Goal: Transaction & Acquisition: Purchase product/service

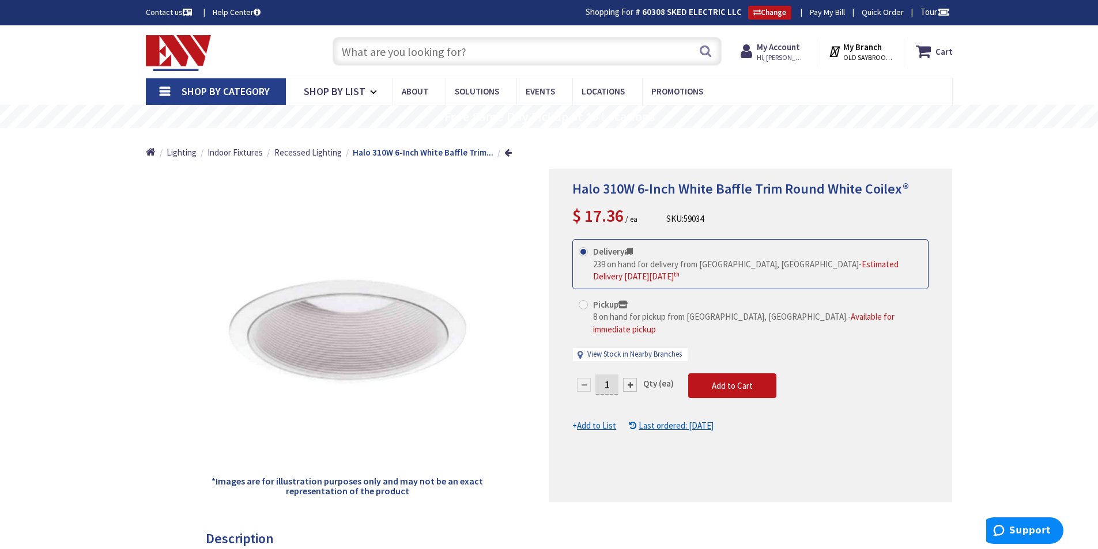
click at [500, 53] on input "text" at bounding box center [527, 51] width 389 height 29
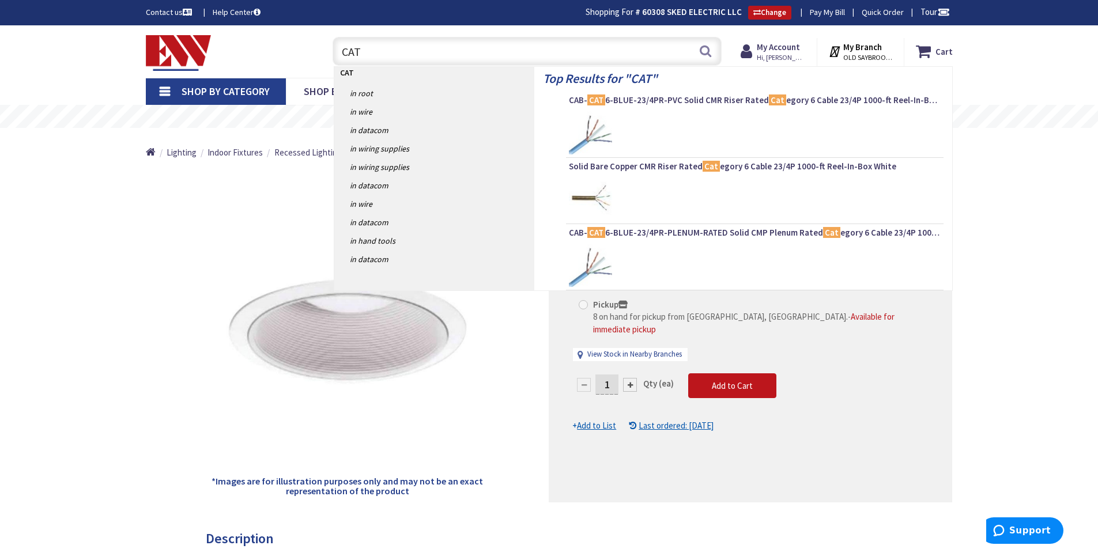
type input "CAT6"
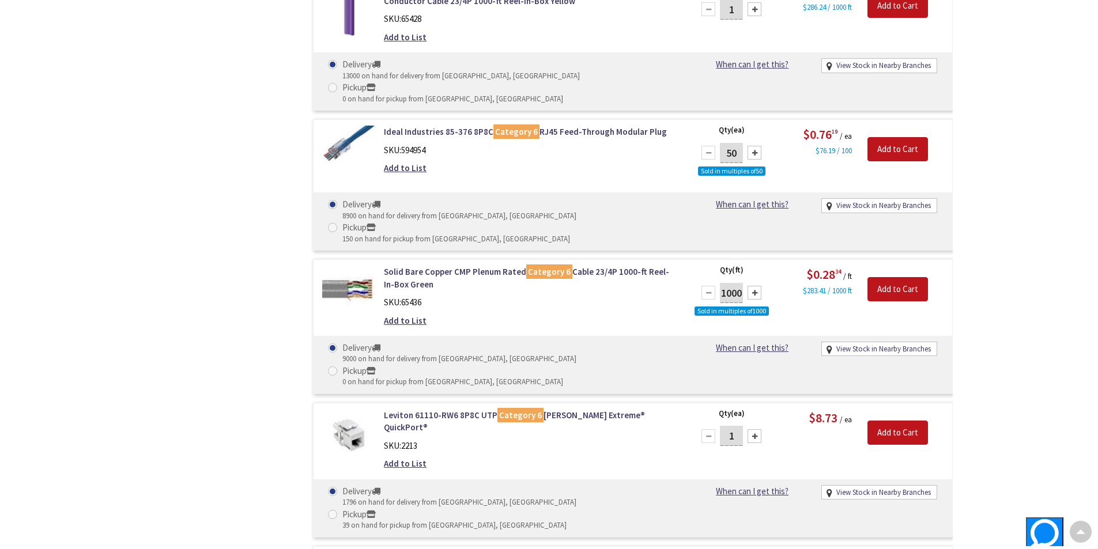
scroll to position [1720, 0]
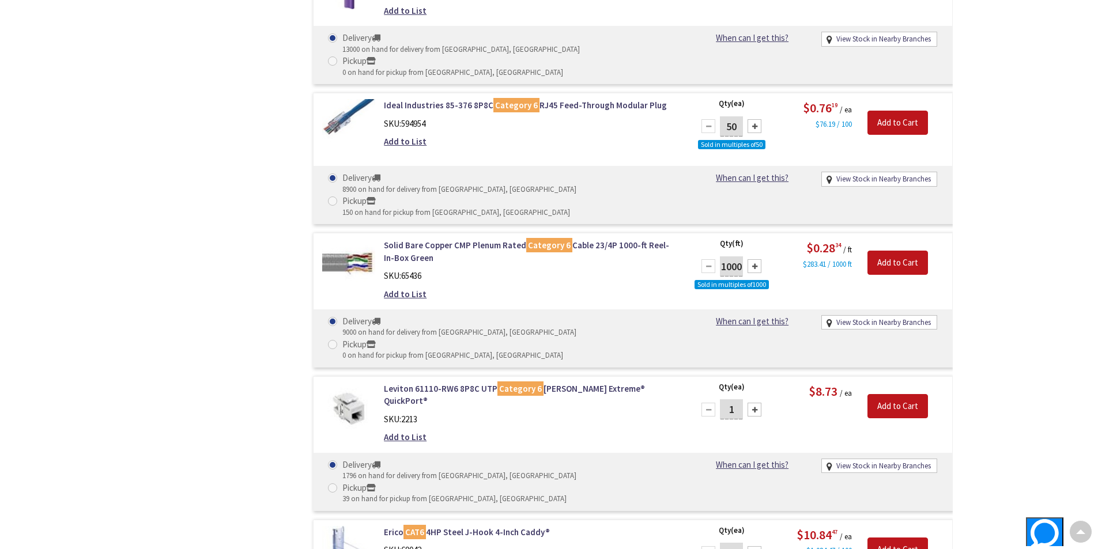
click at [753, 403] on div at bounding box center [754, 410] width 14 height 14
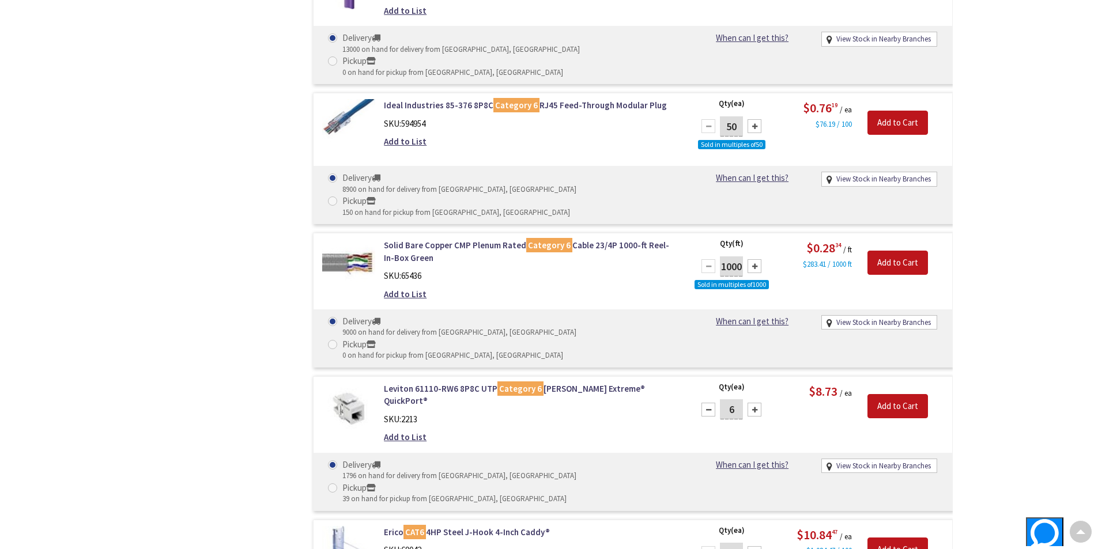
click at [753, 403] on div at bounding box center [754, 410] width 14 height 14
click at [709, 403] on div at bounding box center [708, 410] width 14 height 14
click at [705, 403] on div at bounding box center [708, 410] width 14 height 14
click at [752, 403] on div at bounding box center [754, 410] width 14 height 14
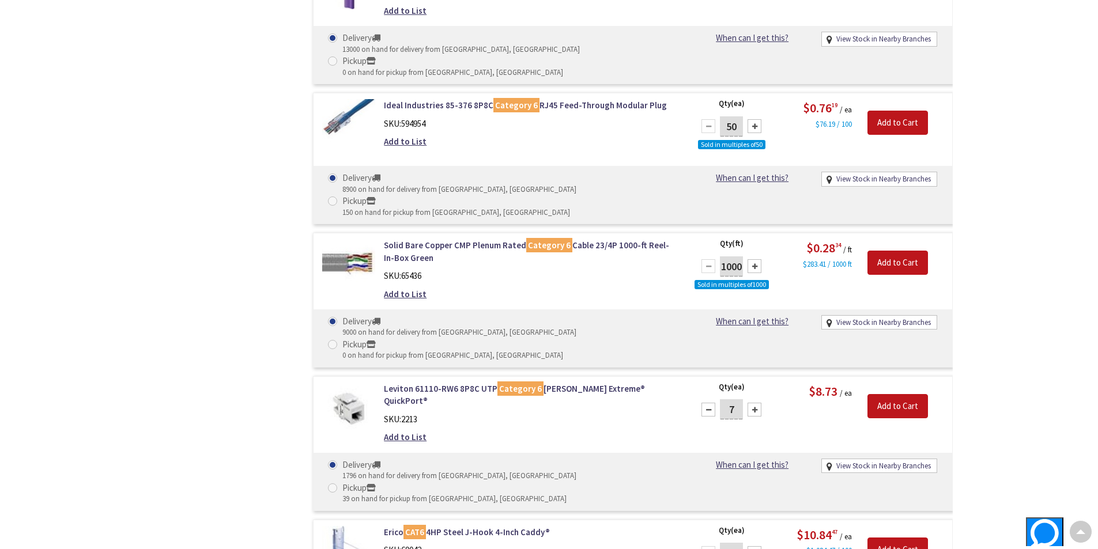
click at [752, 403] on div at bounding box center [754, 410] width 14 height 14
type input "8"
click at [890, 394] on input "Add to Cart" at bounding box center [897, 406] width 61 height 24
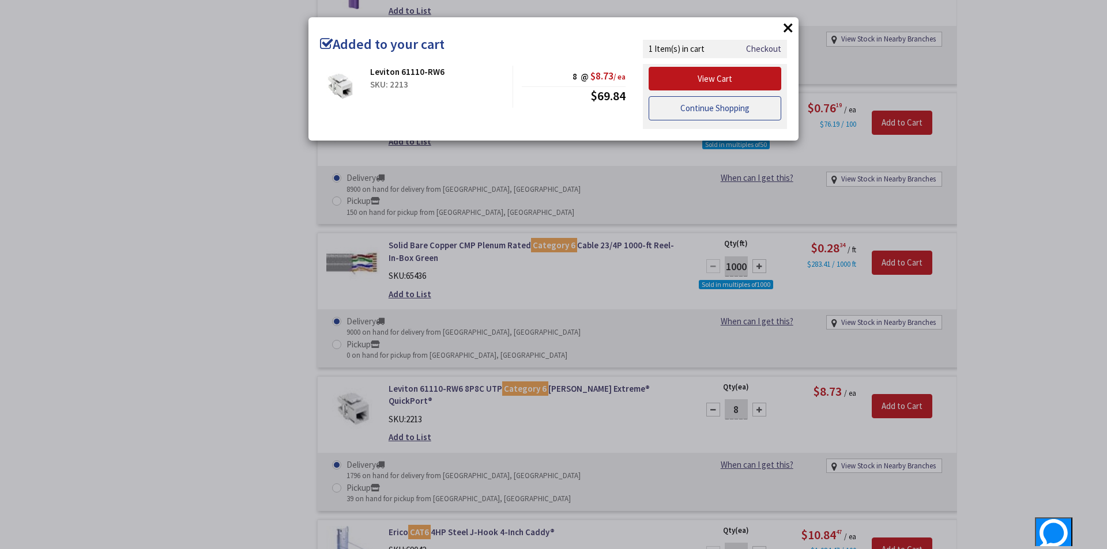
click at [703, 109] on link "Continue Shopping" at bounding box center [714, 108] width 133 height 24
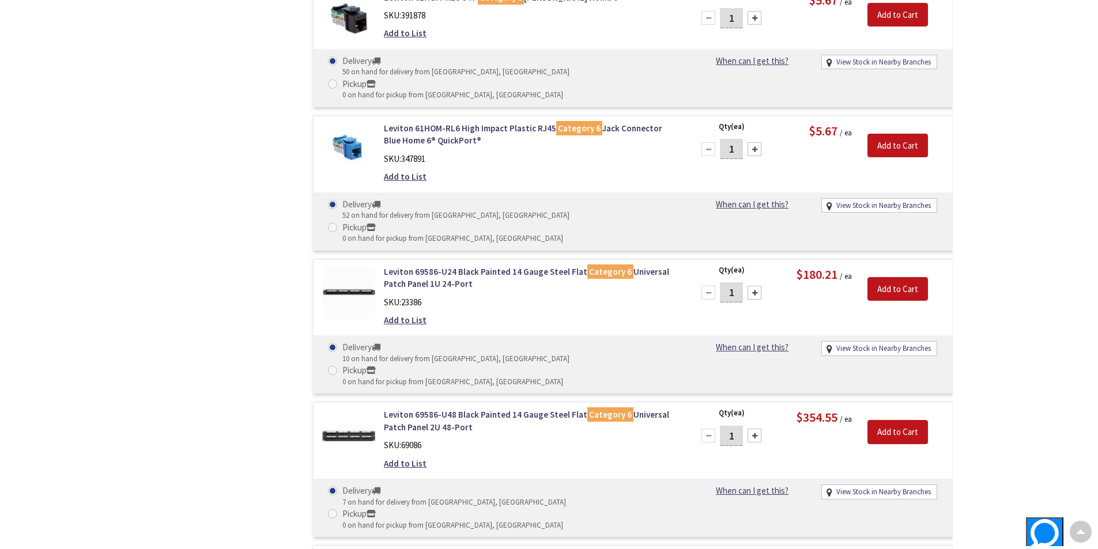
scroll to position [4212, 0]
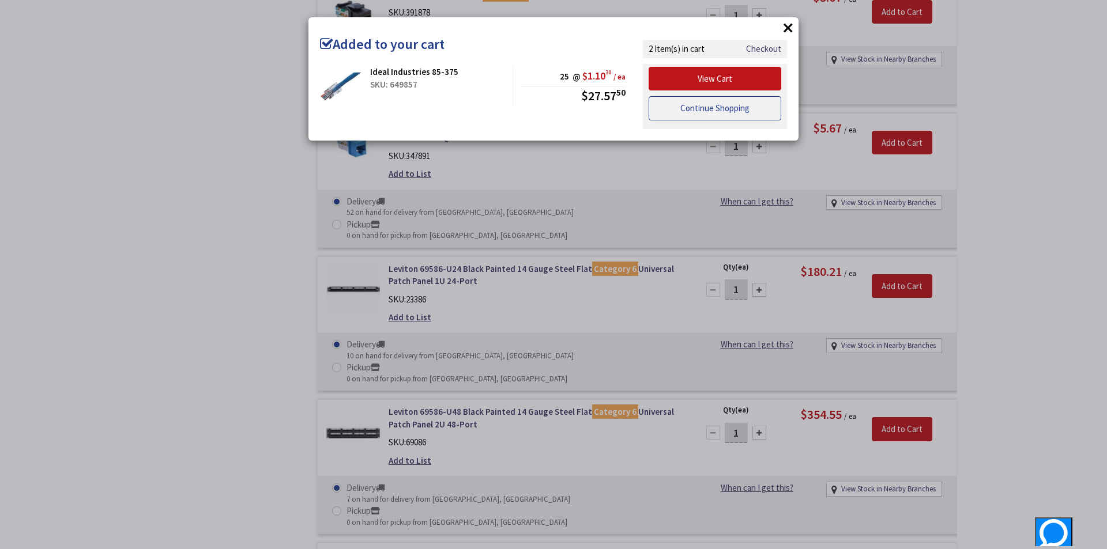
click at [680, 112] on link "Continue Shopping" at bounding box center [714, 108] width 133 height 24
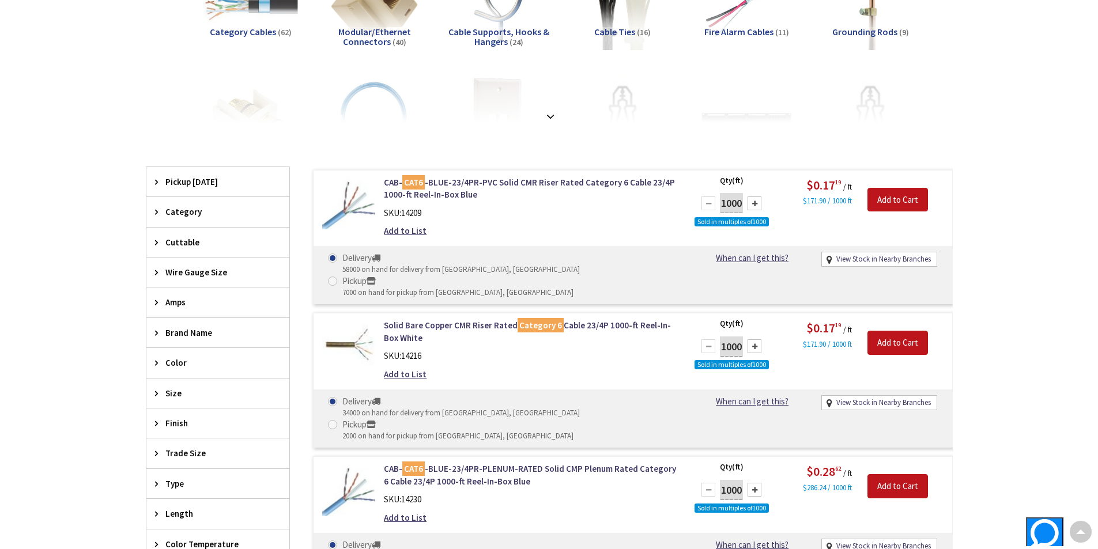
scroll to position [0, 0]
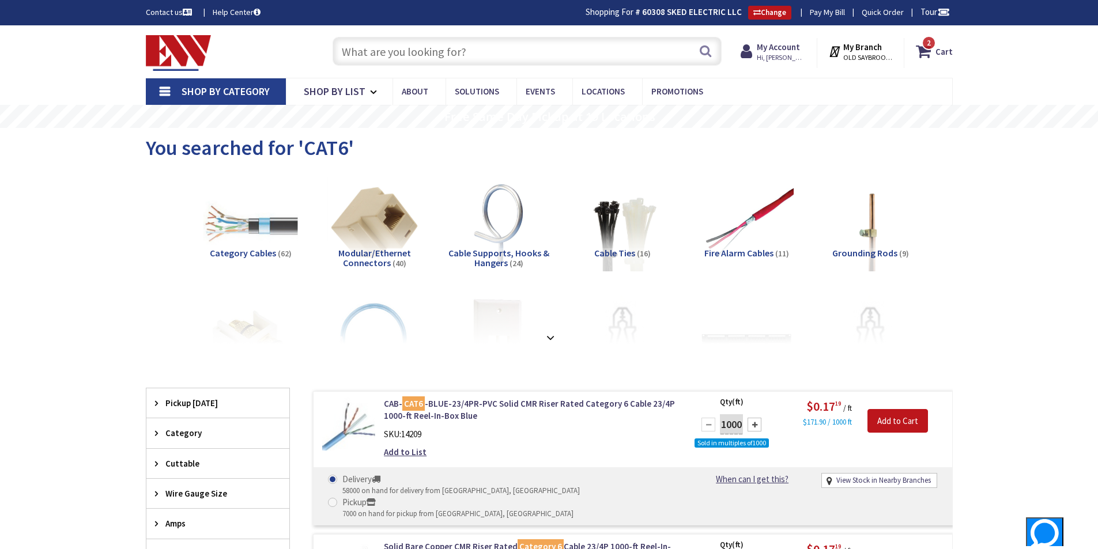
click at [467, 51] on input "text" at bounding box center [527, 51] width 389 height 29
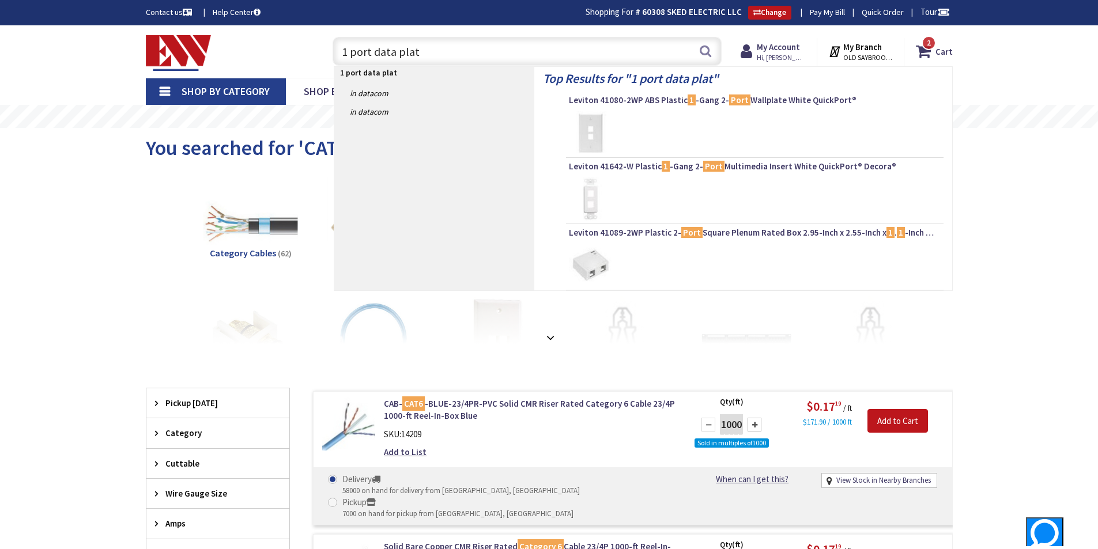
type input "1 port data plate"
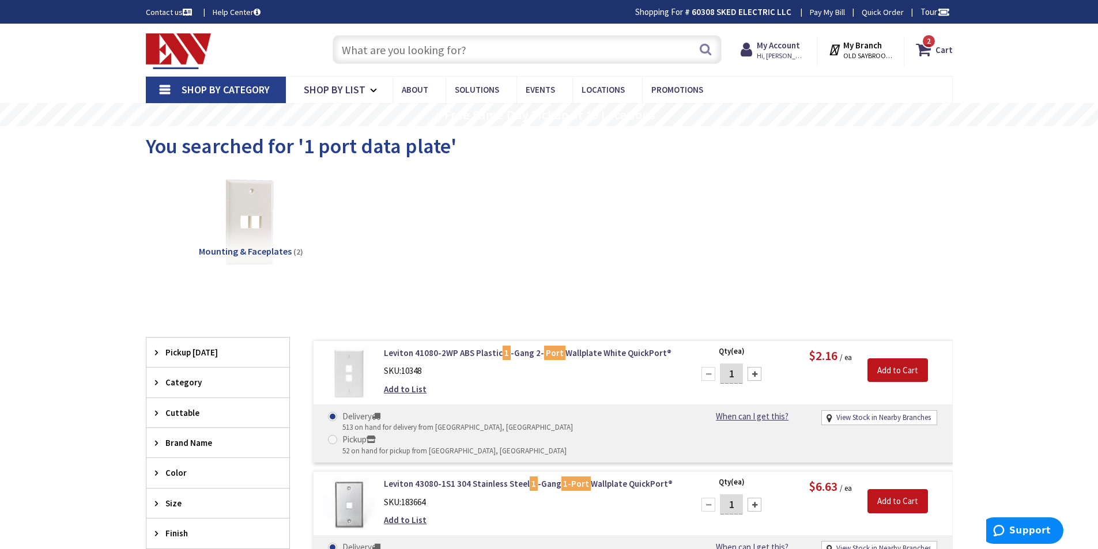
click at [486, 44] on input "text" at bounding box center [527, 49] width 389 height 29
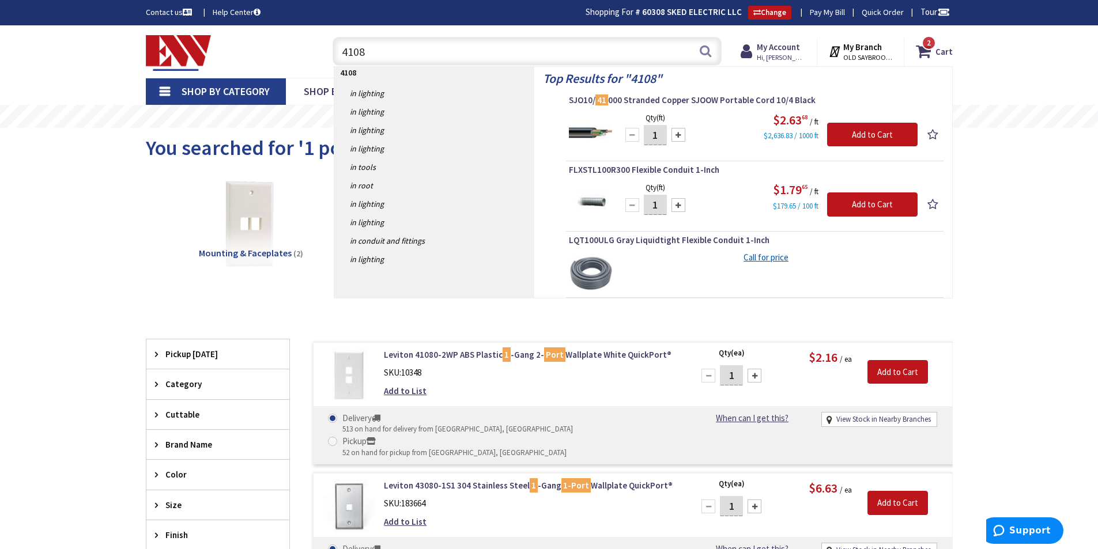
type input "41080"
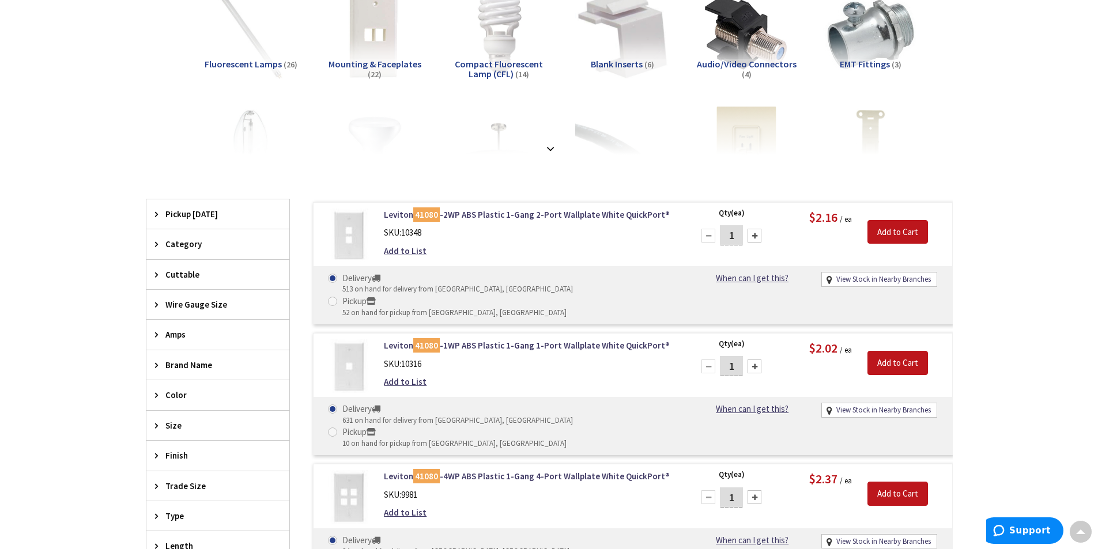
click at [754, 360] on div at bounding box center [754, 367] width 14 height 14
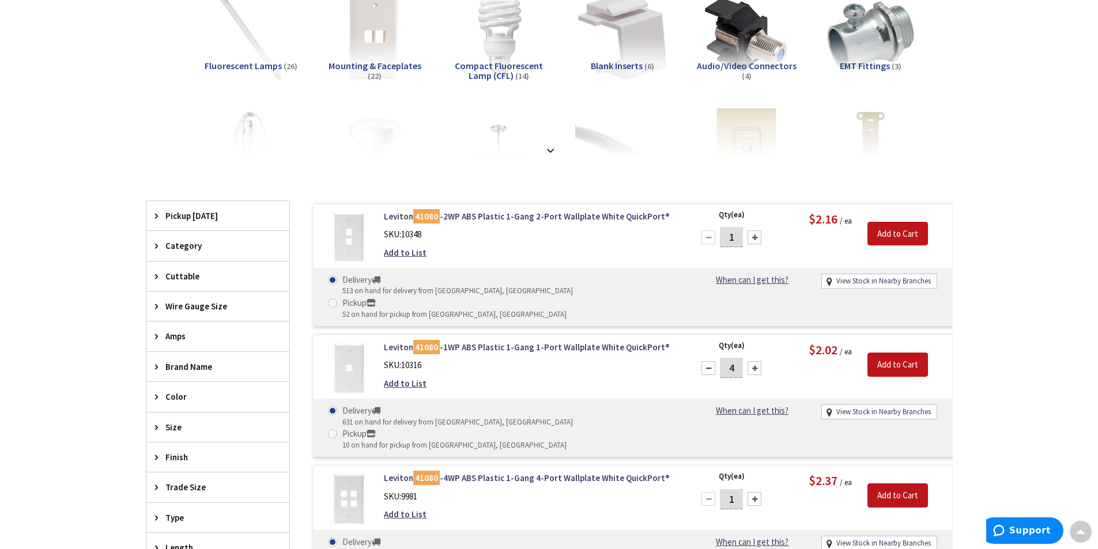
scroll to position [189, 0]
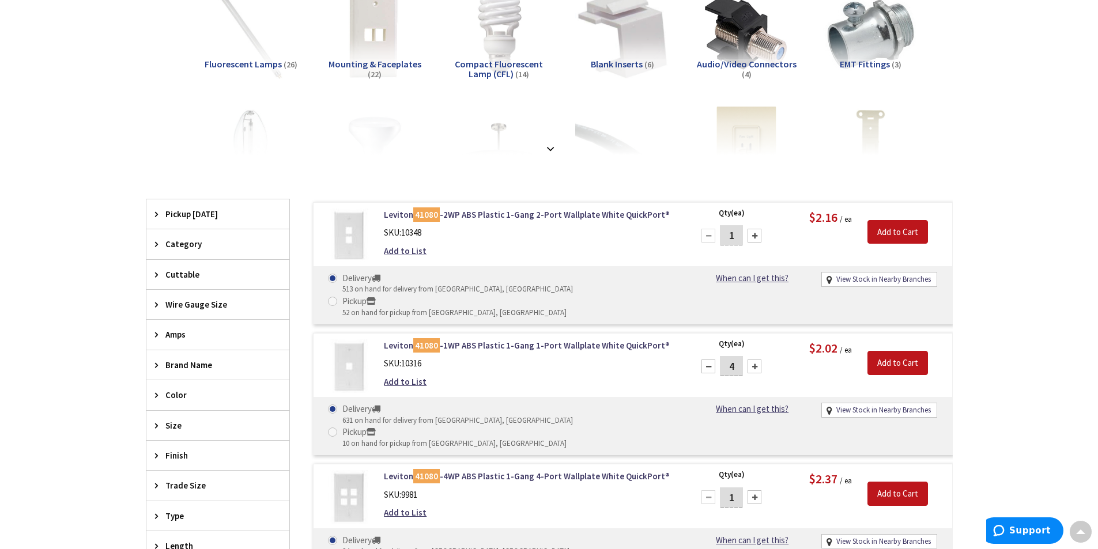
click at [754, 360] on div at bounding box center [754, 367] width 14 height 14
click at [752, 360] on div at bounding box center [754, 367] width 14 height 14
type input "8"
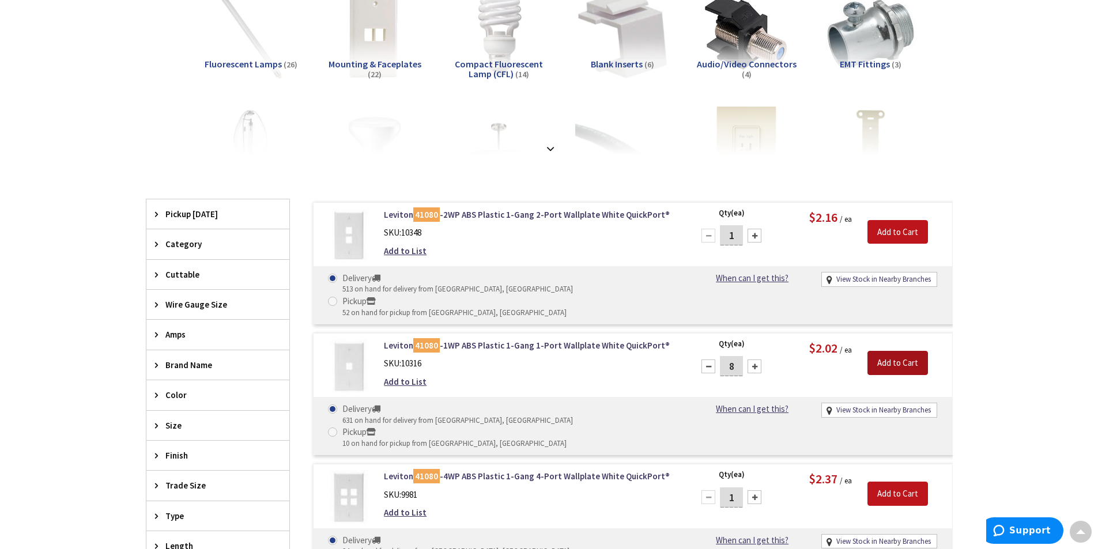
click at [894, 351] on input "Add to Cart" at bounding box center [897, 363] width 61 height 24
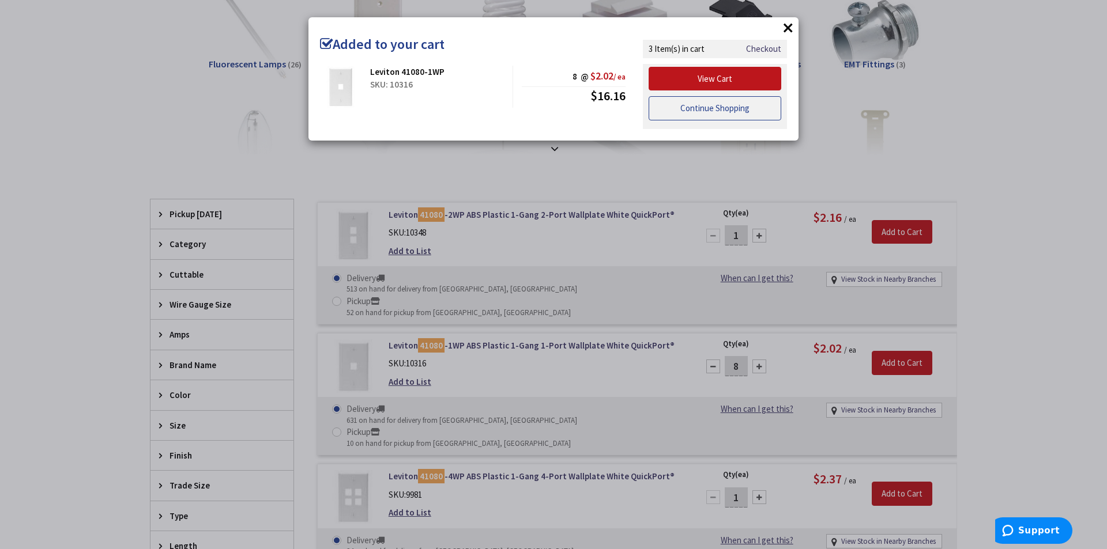
click at [700, 103] on link "Continue Shopping" at bounding box center [714, 108] width 133 height 24
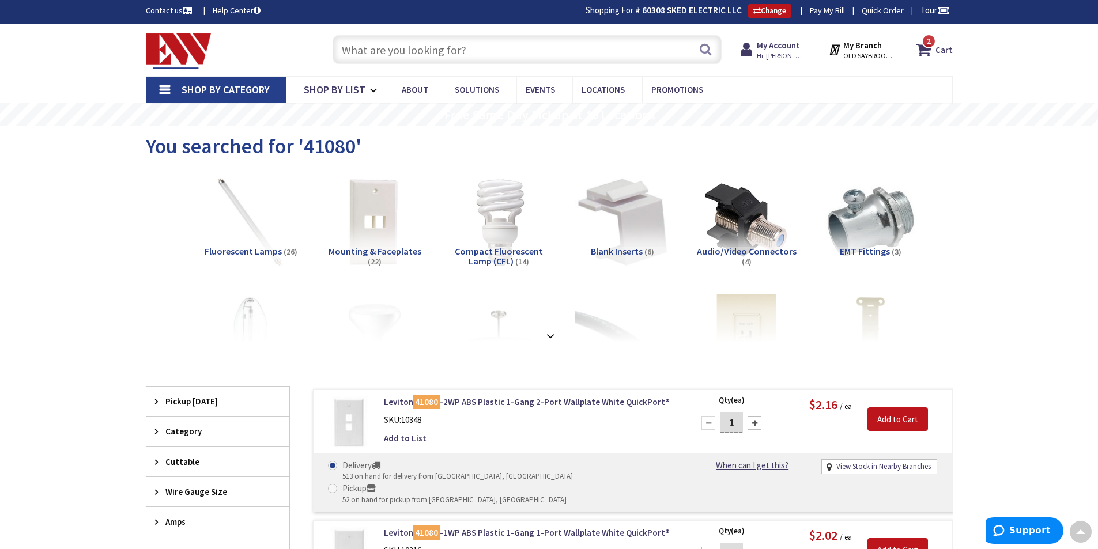
scroll to position [0, 0]
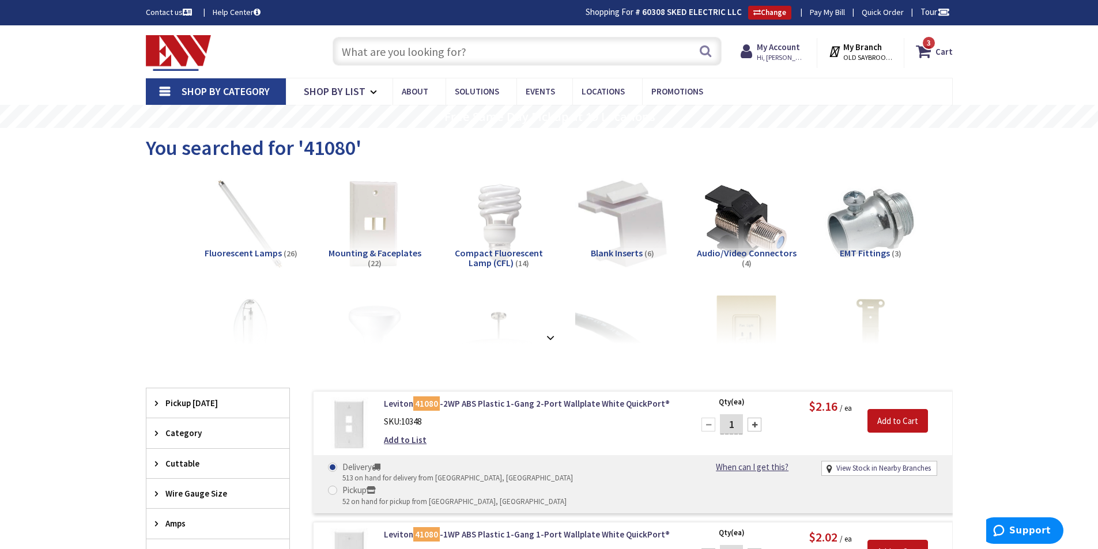
click at [518, 51] on input "text" at bounding box center [527, 51] width 389 height 29
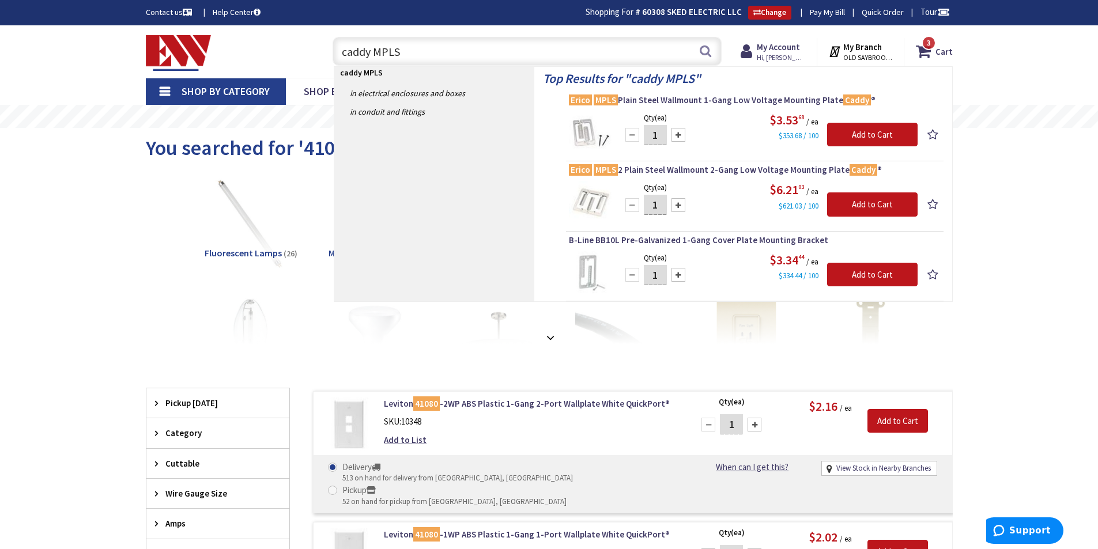
type input "caddy MPLS"
click at [681, 133] on div at bounding box center [678, 135] width 14 height 14
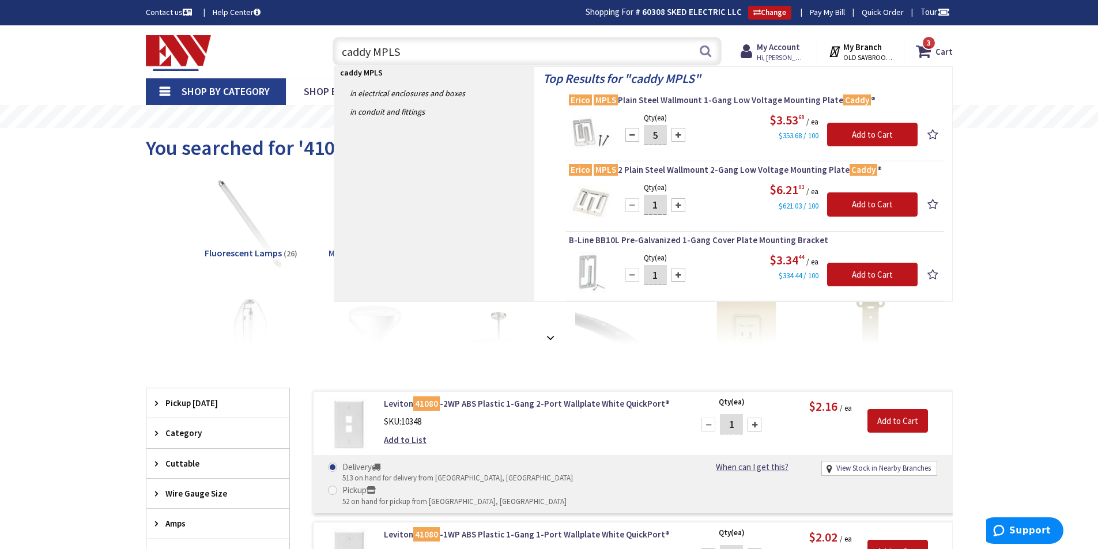
click at [681, 133] on div at bounding box center [678, 135] width 14 height 14
type input "8"
click at [864, 132] on input "Add to Cart" at bounding box center [872, 135] width 90 height 24
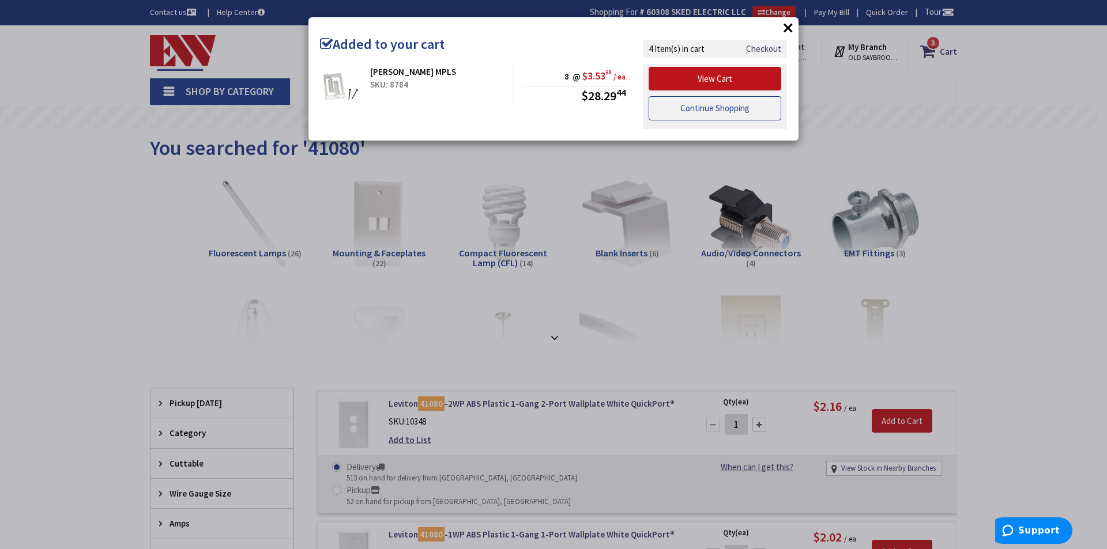
click at [715, 107] on link "Continue Shopping" at bounding box center [714, 108] width 133 height 24
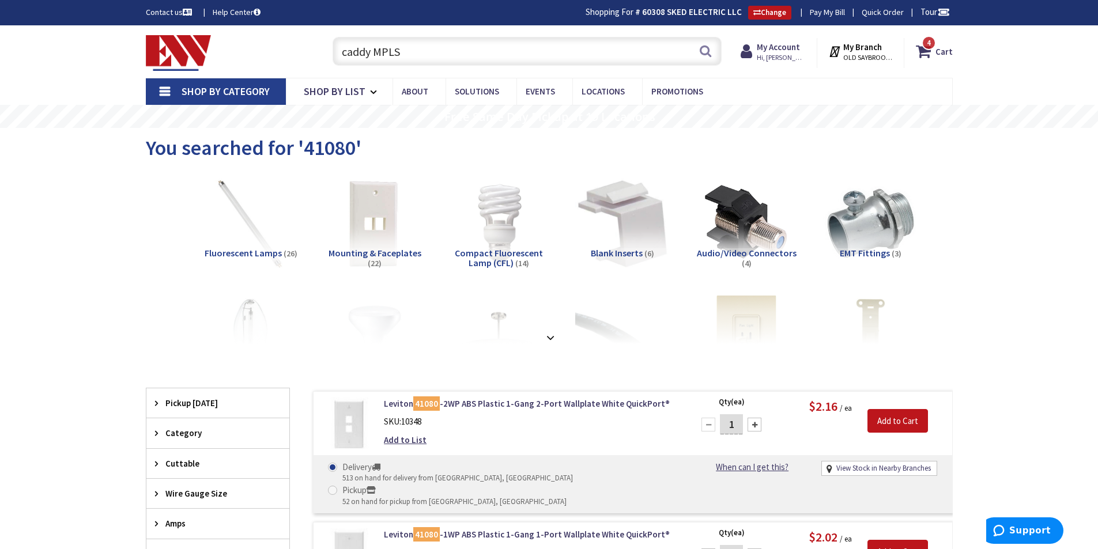
click at [508, 45] on input "caddy MPLS" at bounding box center [527, 51] width 389 height 29
type input "c"
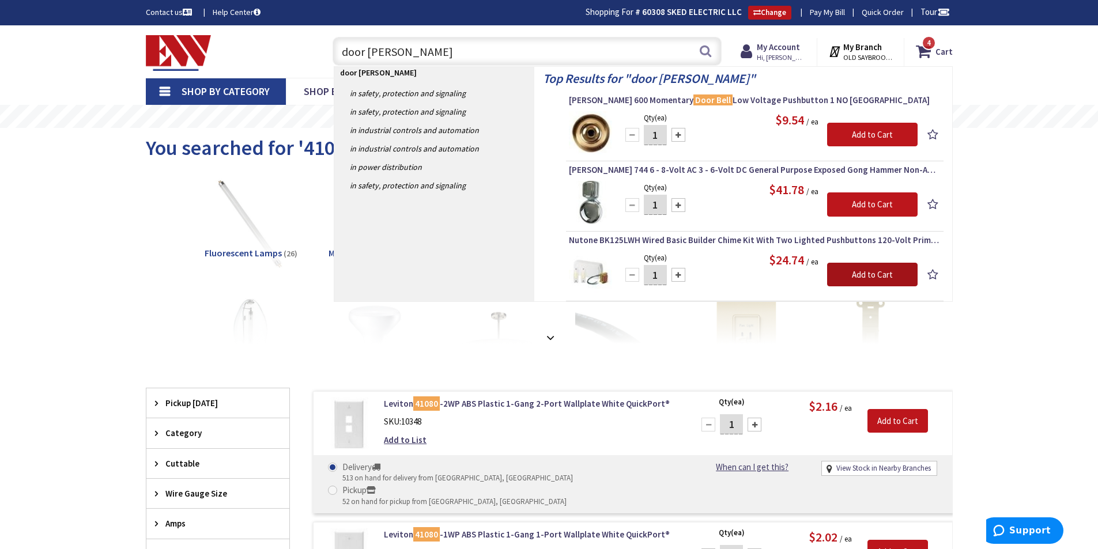
click at [894, 273] on input "Add to Cart" at bounding box center [872, 275] width 90 height 24
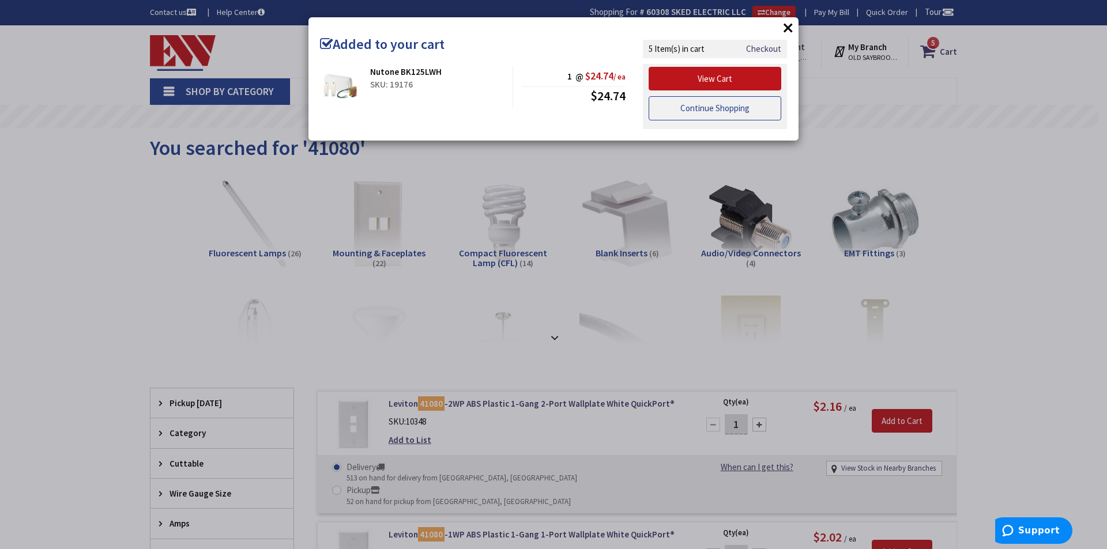
click at [700, 111] on link "Continue Shopping" at bounding box center [714, 108] width 133 height 24
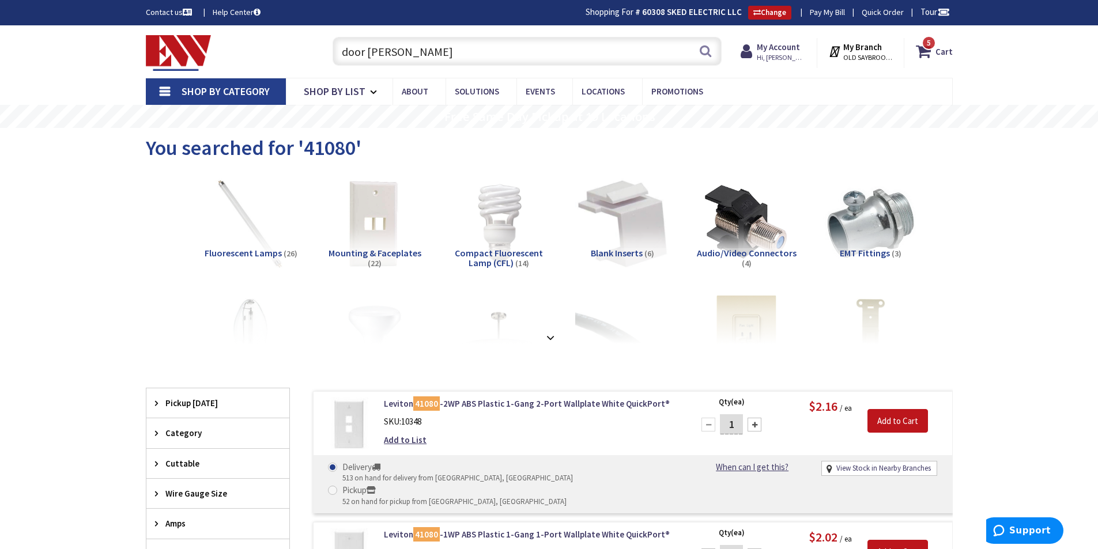
click at [486, 43] on input "door bell" at bounding box center [527, 51] width 389 height 29
type input "d"
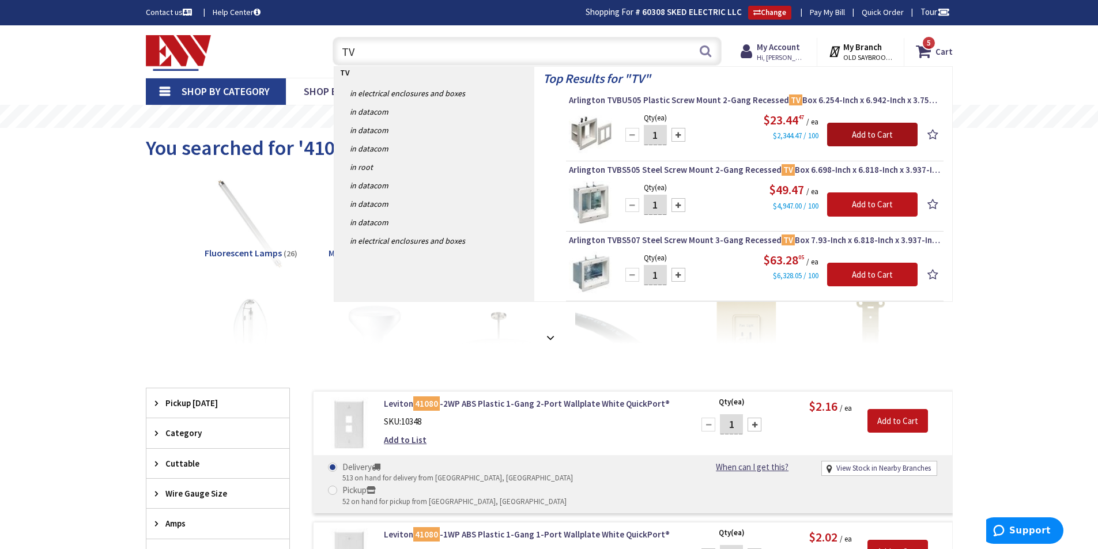
click at [875, 134] on input "Add to Cart" at bounding box center [872, 135] width 90 height 24
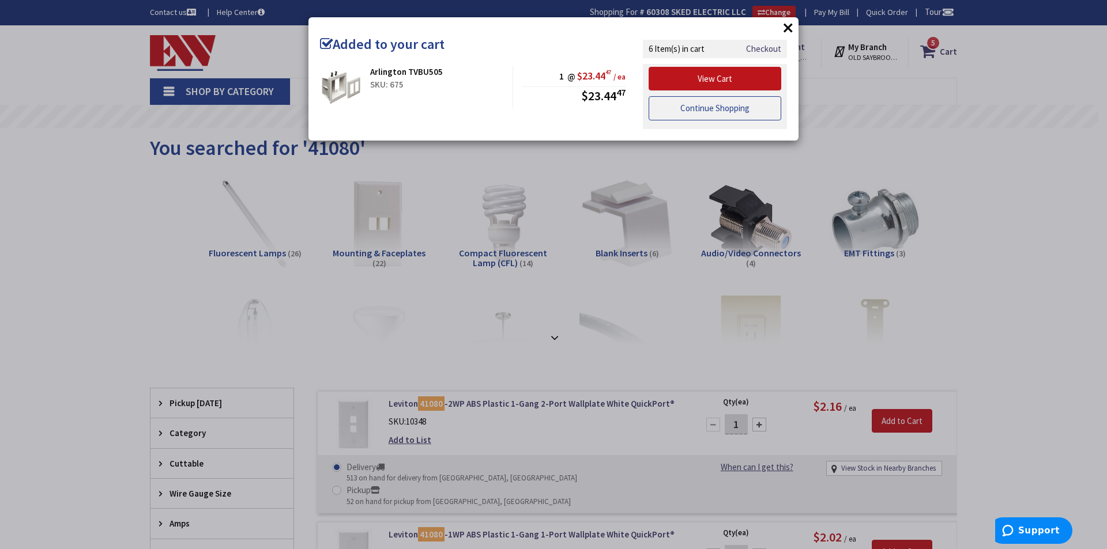
click at [730, 111] on link "Continue Shopping" at bounding box center [714, 108] width 133 height 24
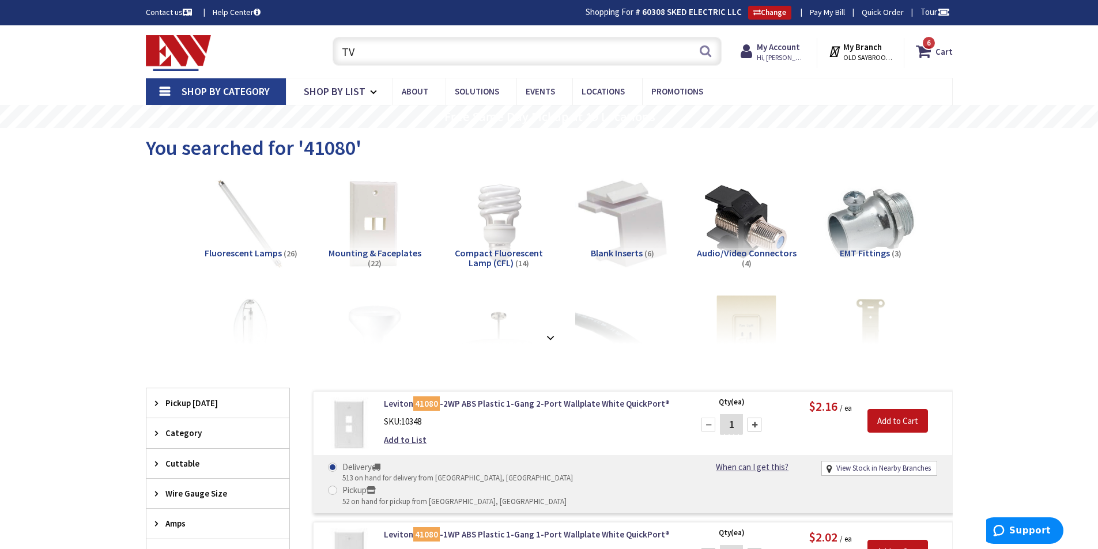
click at [480, 46] on input "TV" at bounding box center [527, 51] width 389 height 29
type input "T"
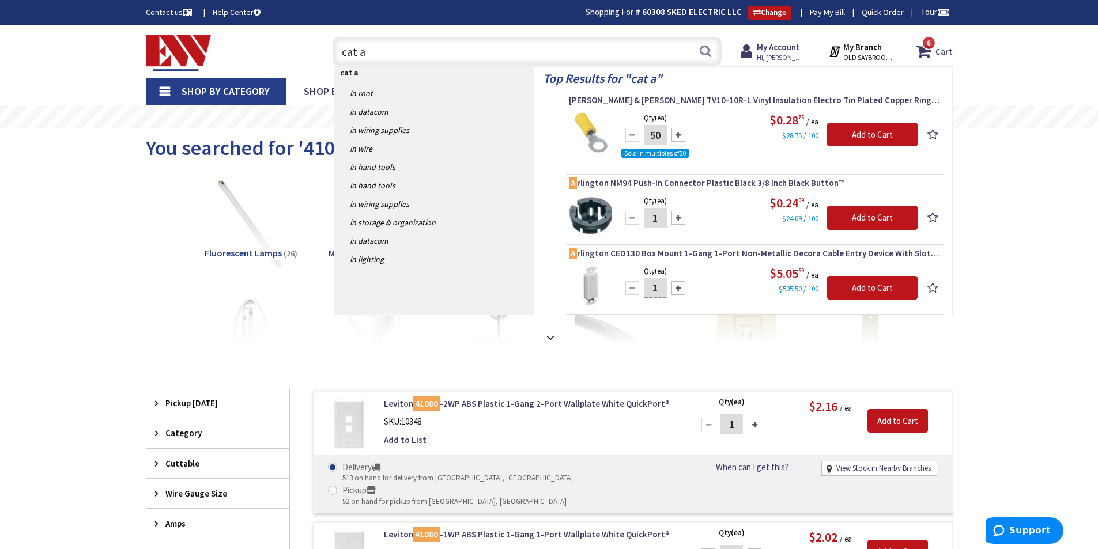
type input "cat a"
click at [678, 286] on div at bounding box center [678, 288] width 14 height 14
type input "2"
click at [878, 286] on input "Add to Cart" at bounding box center [872, 288] width 90 height 24
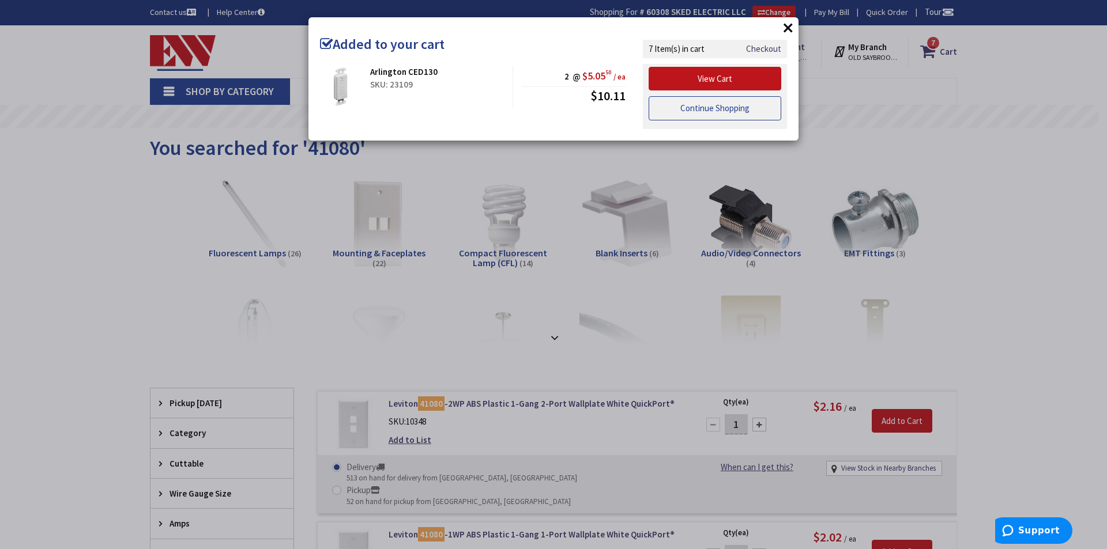
click at [725, 109] on link "Continue Shopping" at bounding box center [714, 108] width 133 height 24
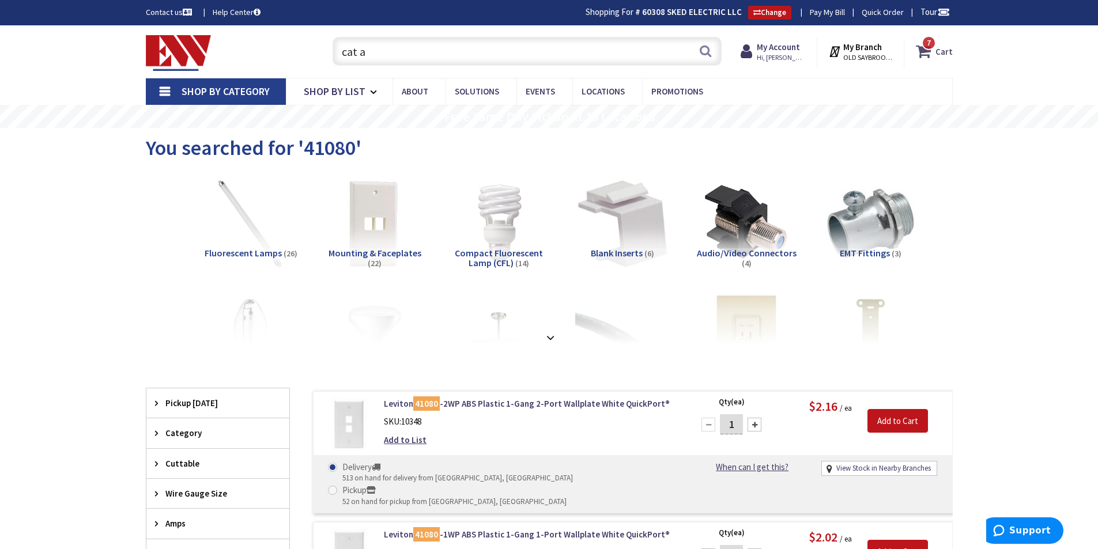
click at [930, 46] on span "7" at bounding box center [929, 43] width 4 height 10
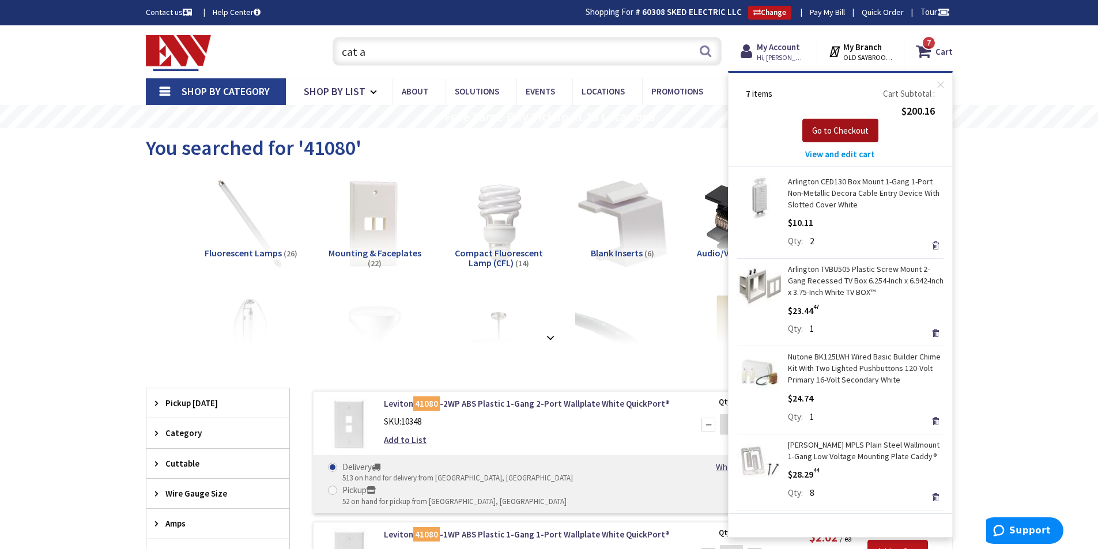
click at [844, 128] on span "Go to Checkout" at bounding box center [840, 130] width 56 height 11
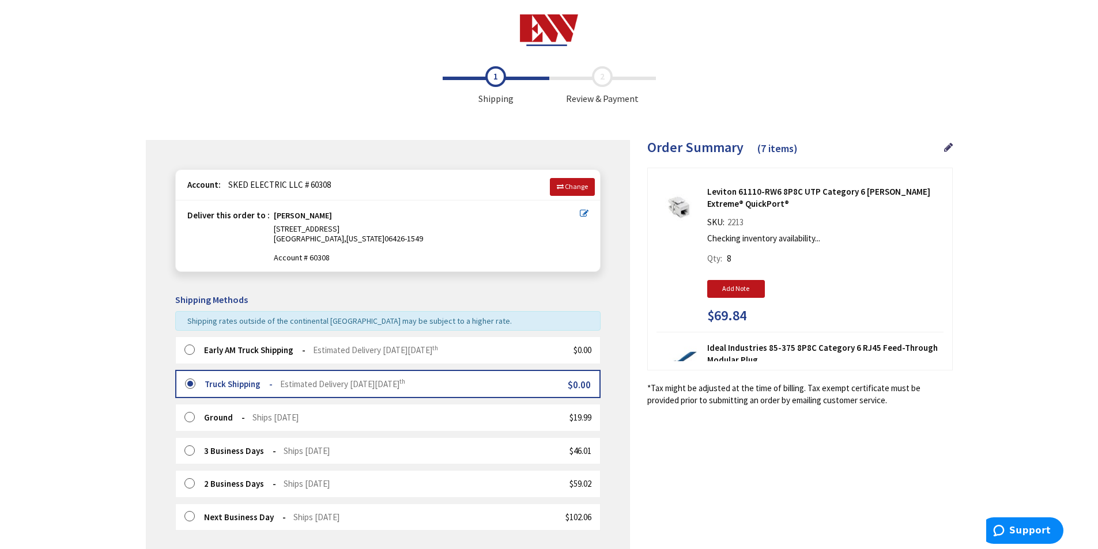
click at [189, 350] on label at bounding box center [193, 351] width 18 height 12
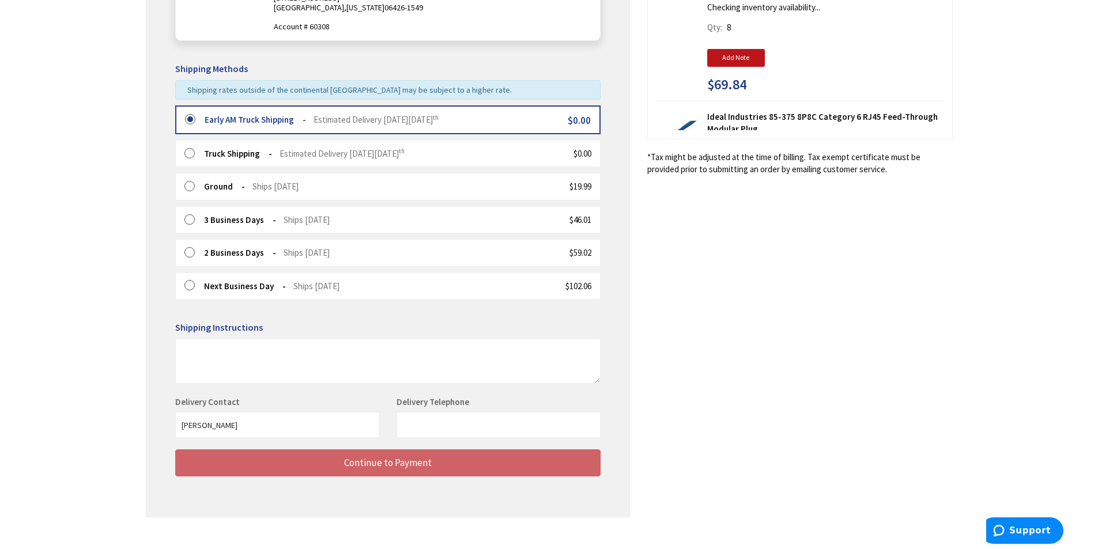
scroll to position [248, 0]
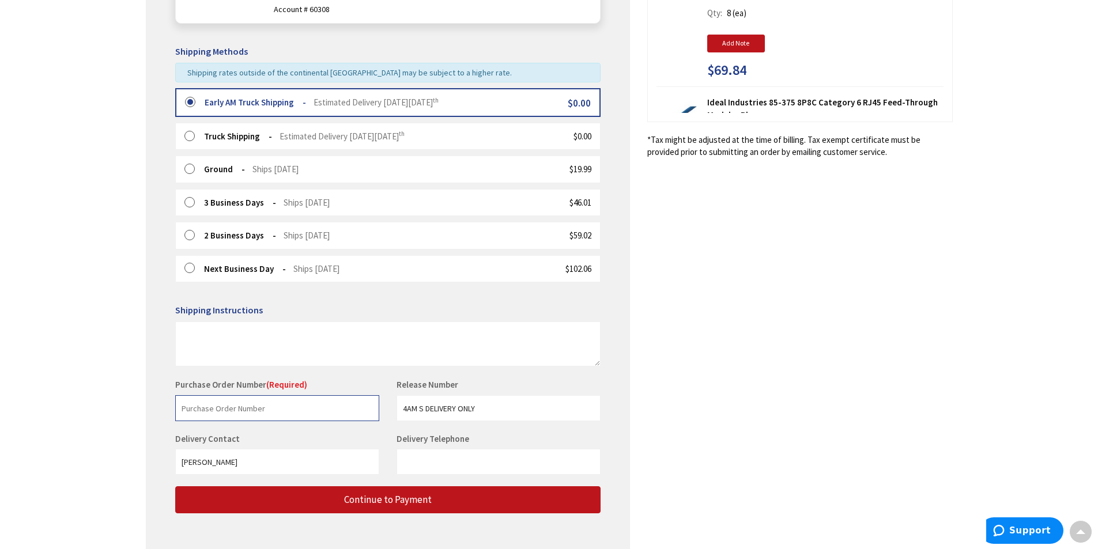
click at [275, 409] on input "text" at bounding box center [277, 408] width 204 height 26
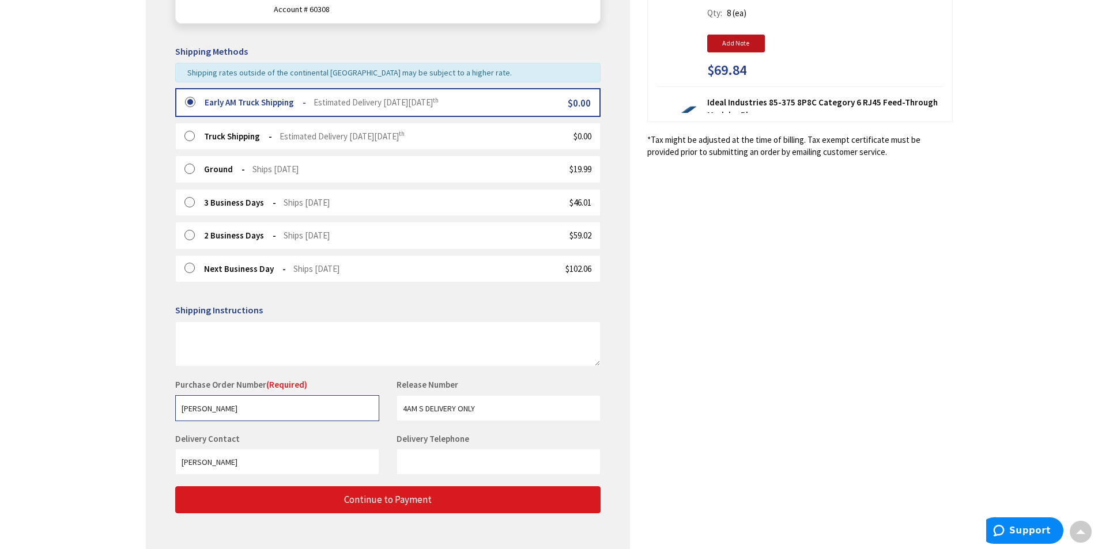
type input "[PERSON_NAME]"
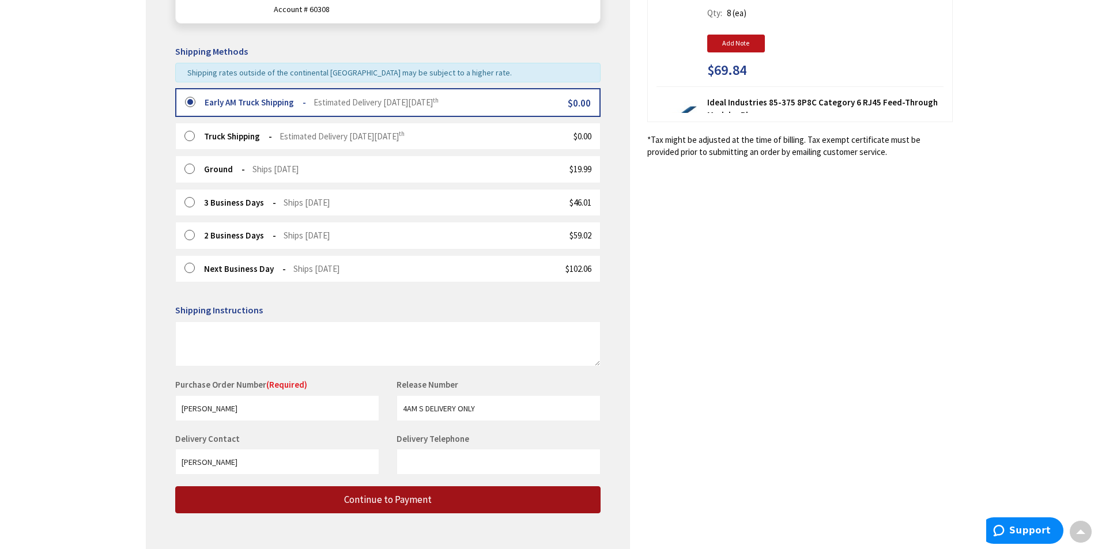
click at [350, 501] on span "Continue to Payment" at bounding box center [388, 499] width 88 height 13
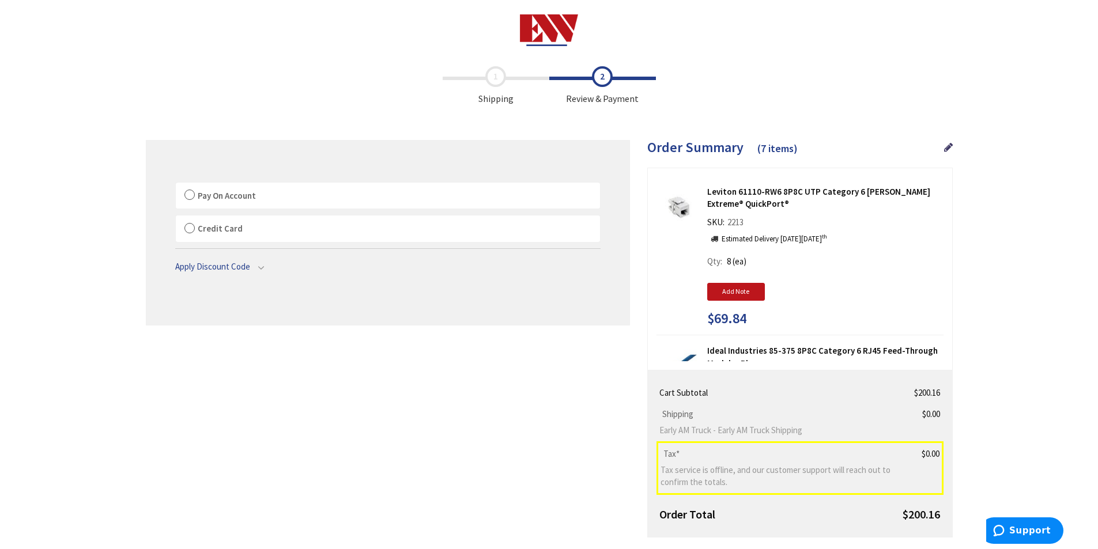
click at [190, 195] on label "Pay On Account" at bounding box center [388, 196] width 424 height 27
click at [176, 185] on input "Pay On Account" at bounding box center [176, 185] width 0 height 0
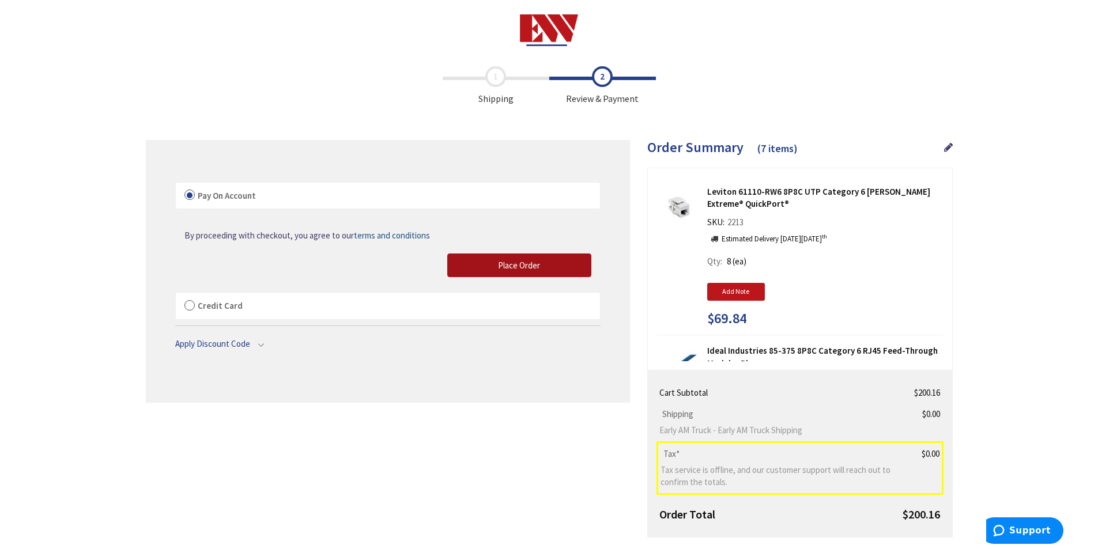
click at [514, 264] on span "Place Order" at bounding box center [519, 265] width 42 height 11
